Goal: Transaction & Acquisition: Obtain resource

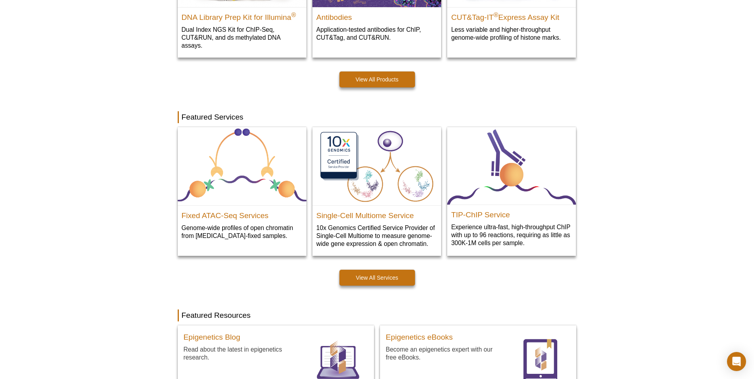
scroll to position [313, 0]
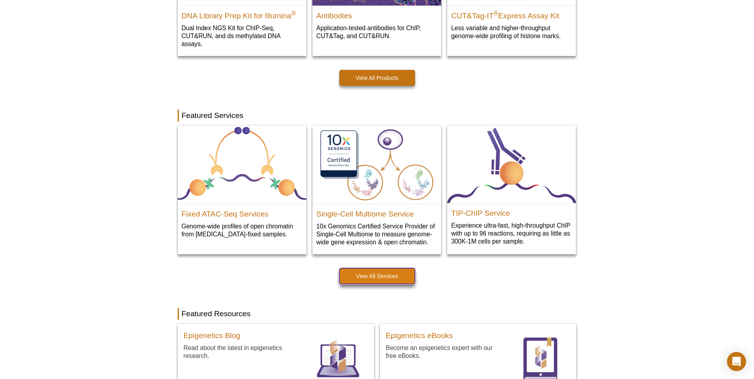
click at [398, 283] on link "View All Services" at bounding box center [377, 276] width 76 height 16
click at [400, 283] on link "View All Services" at bounding box center [377, 276] width 76 height 16
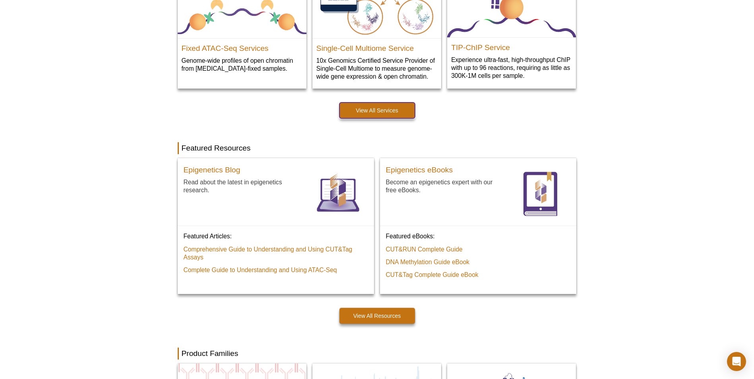
scroll to position [479, 0]
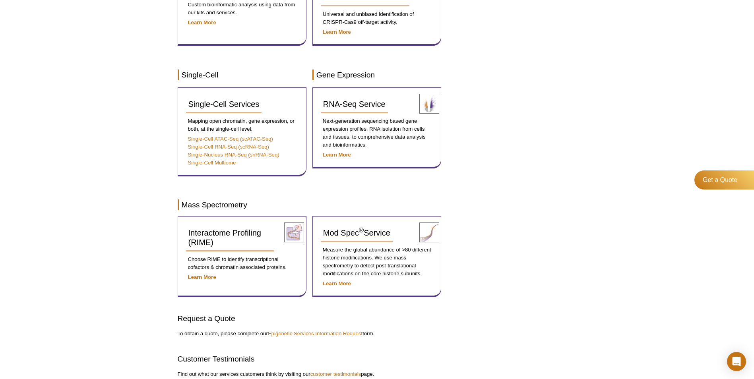
scroll to position [491, 0]
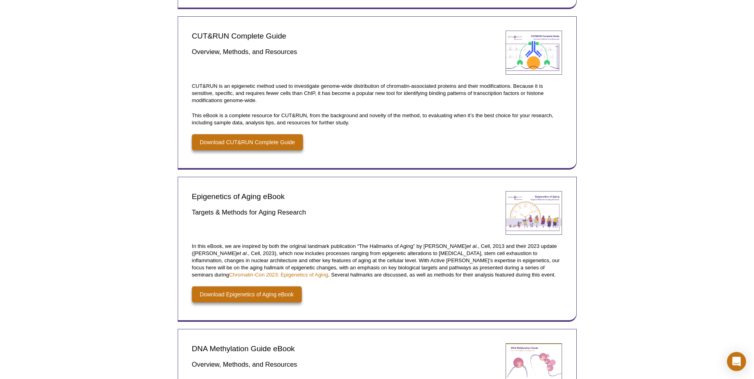
scroll to position [259, 0]
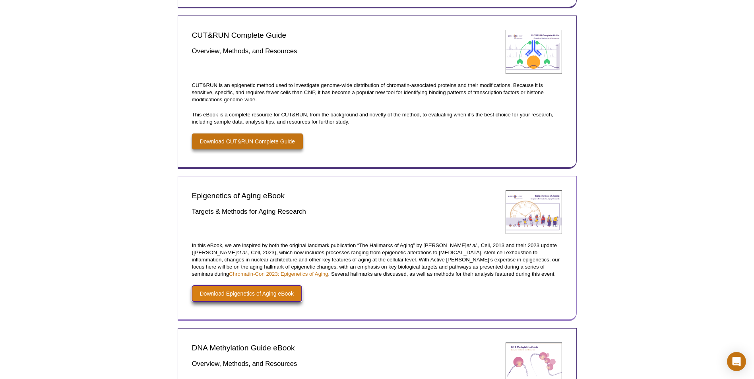
click at [266, 298] on link "Download Epigenetics of Aging eBook" at bounding box center [247, 294] width 110 height 16
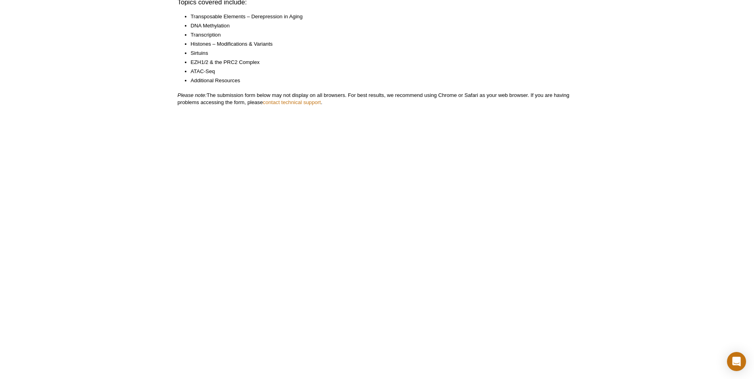
scroll to position [205, 0]
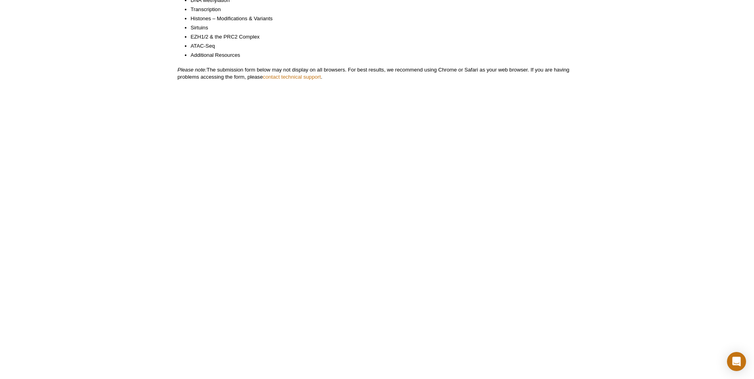
click at [163, 265] on div "Active Motif Logo Enabling Epigenetics Research 0 Search Skip to content Active…" at bounding box center [377, 155] width 754 height 721
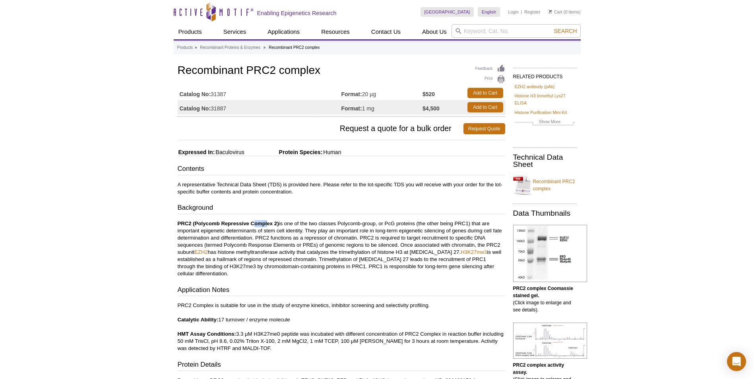
click at [267, 227] on p "PRC2 (Polycomb Repressive Complex 2) is one of the two classes Polycomb-group, …" at bounding box center [341, 248] width 327 height 57
drag, startPoint x: 267, startPoint y: 227, endPoint x: 354, endPoint y: 199, distance: 91.0
click at [354, 199] on div "Contents A representative Technical Data Sheet (TDS) is provided here. Please r…" at bounding box center [341, 308] width 327 height 288
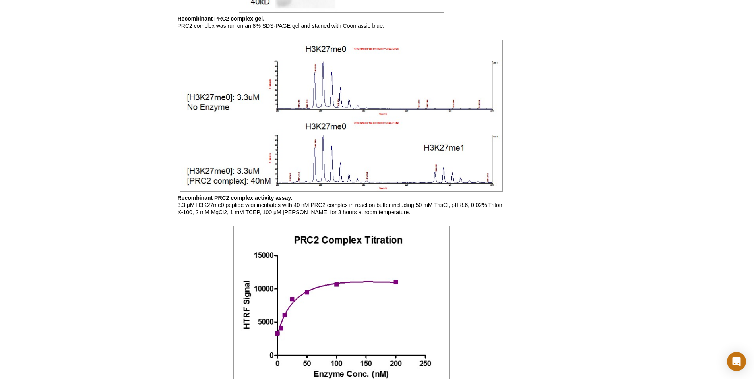
scroll to position [595, 0]
